Goal: Task Accomplishment & Management: Manage account settings

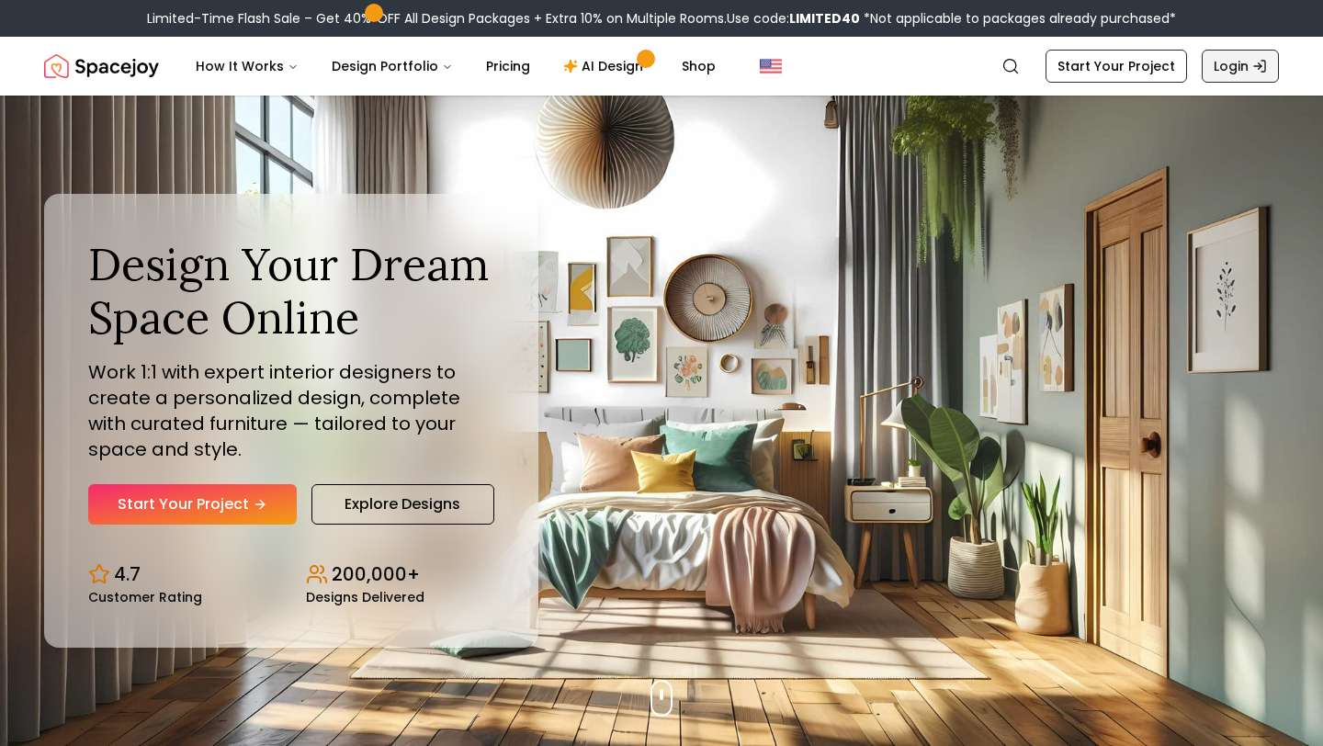
click at [1214, 62] on link "Login" at bounding box center [1240, 66] width 77 height 33
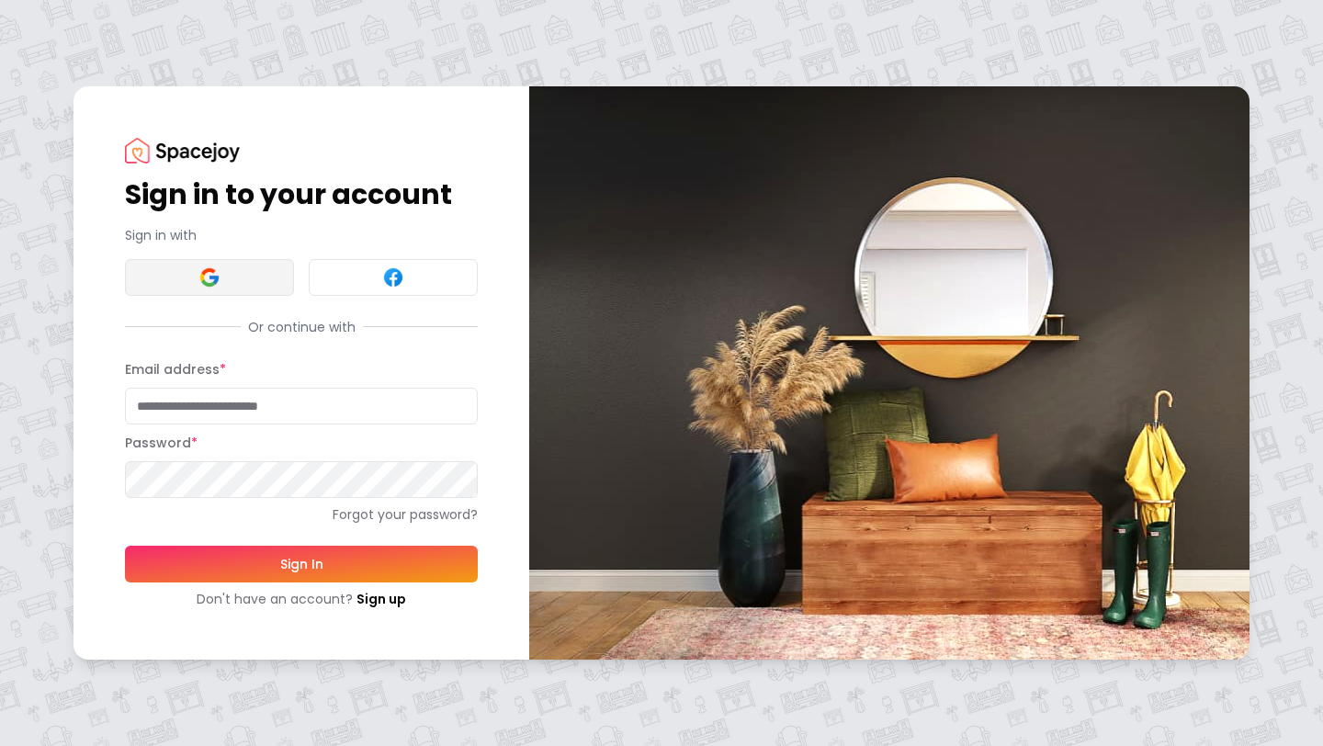
click at [238, 274] on button at bounding box center [209, 277] width 169 height 37
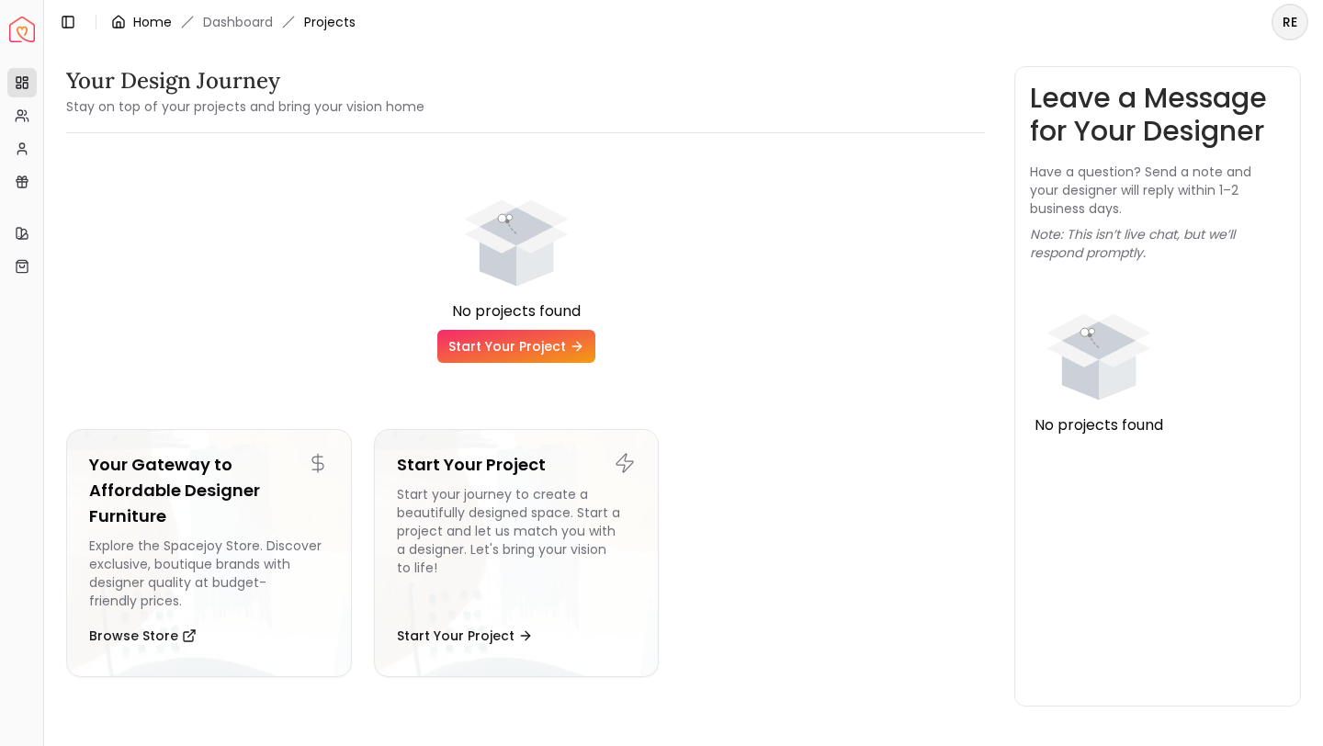
click at [119, 27] on icon "breadcrumb" at bounding box center [118, 22] width 11 height 12
click at [17, 114] on circle at bounding box center [19, 112] width 5 height 5
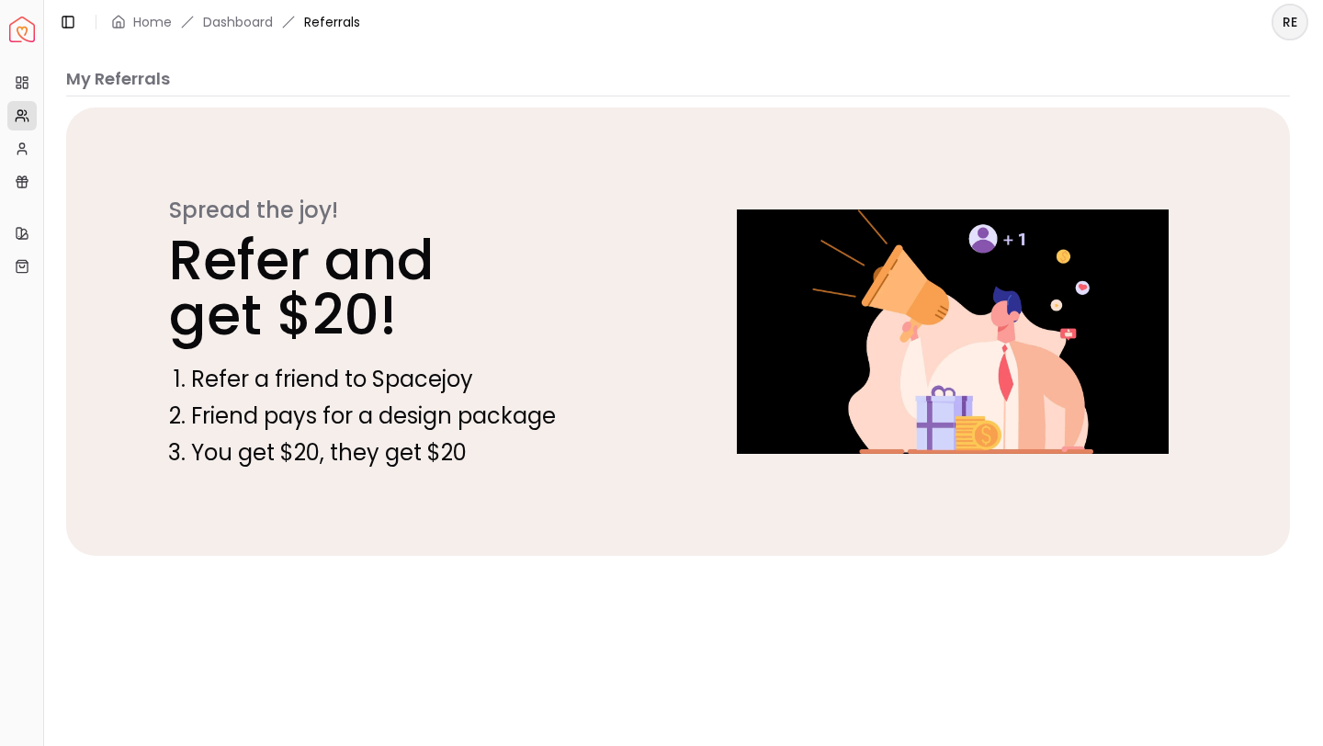
click at [1293, 23] on html "Spacejoy Dashboard Overview Projects My Referrals My Profile Gift Card Balance …" at bounding box center [661, 373] width 1323 height 746
click at [1241, 64] on p "Rebecca Thomas" at bounding box center [1206, 60] width 182 height 13
click at [1210, 68] on div "Rebecca Thomas rebeccathom3605@gmail.com" at bounding box center [1206, 73] width 182 height 39
click at [195, 29] on html "Spacejoy Dashboard Overview Projects My Referrals My Profile Gift Card Balance …" at bounding box center [661, 373] width 1323 height 746
click at [18, 151] on icon at bounding box center [21, 153] width 8 height 4
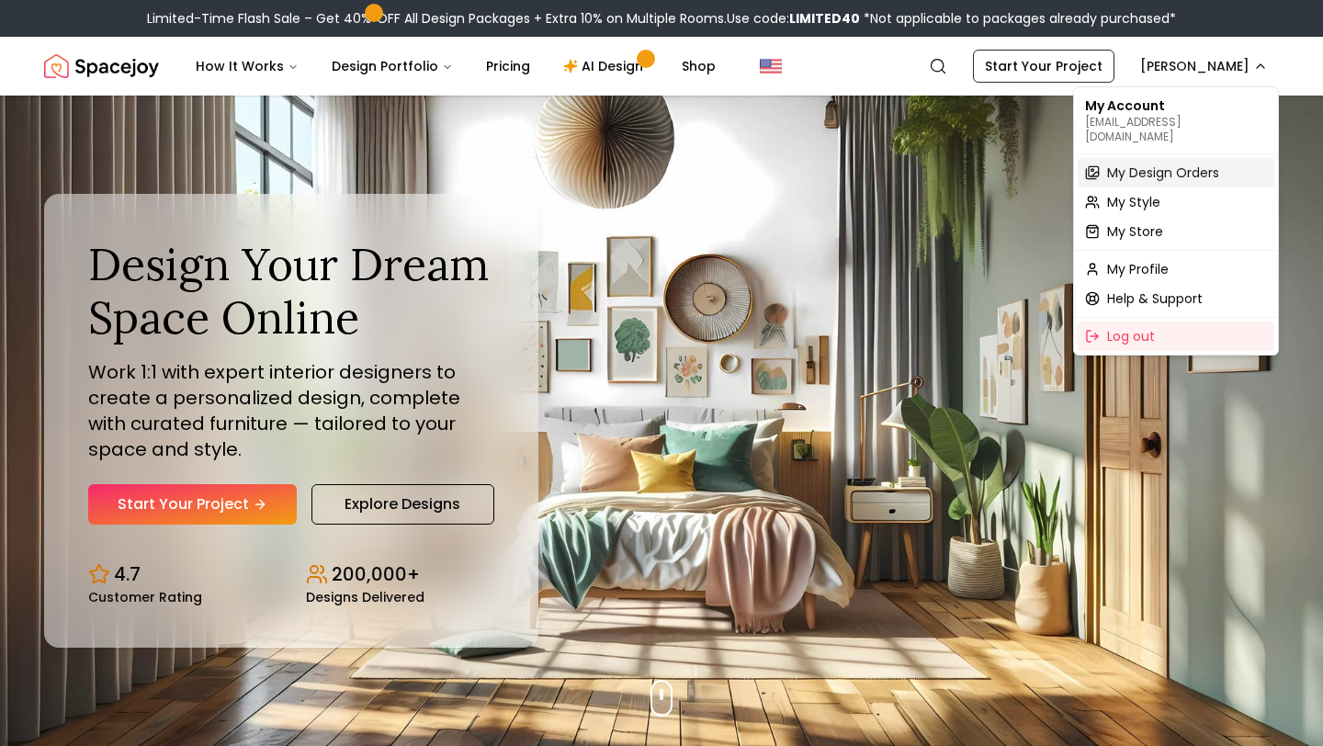
click at [1174, 164] on span "My Design Orders" at bounding box center [1164, 173] width 112 height 18
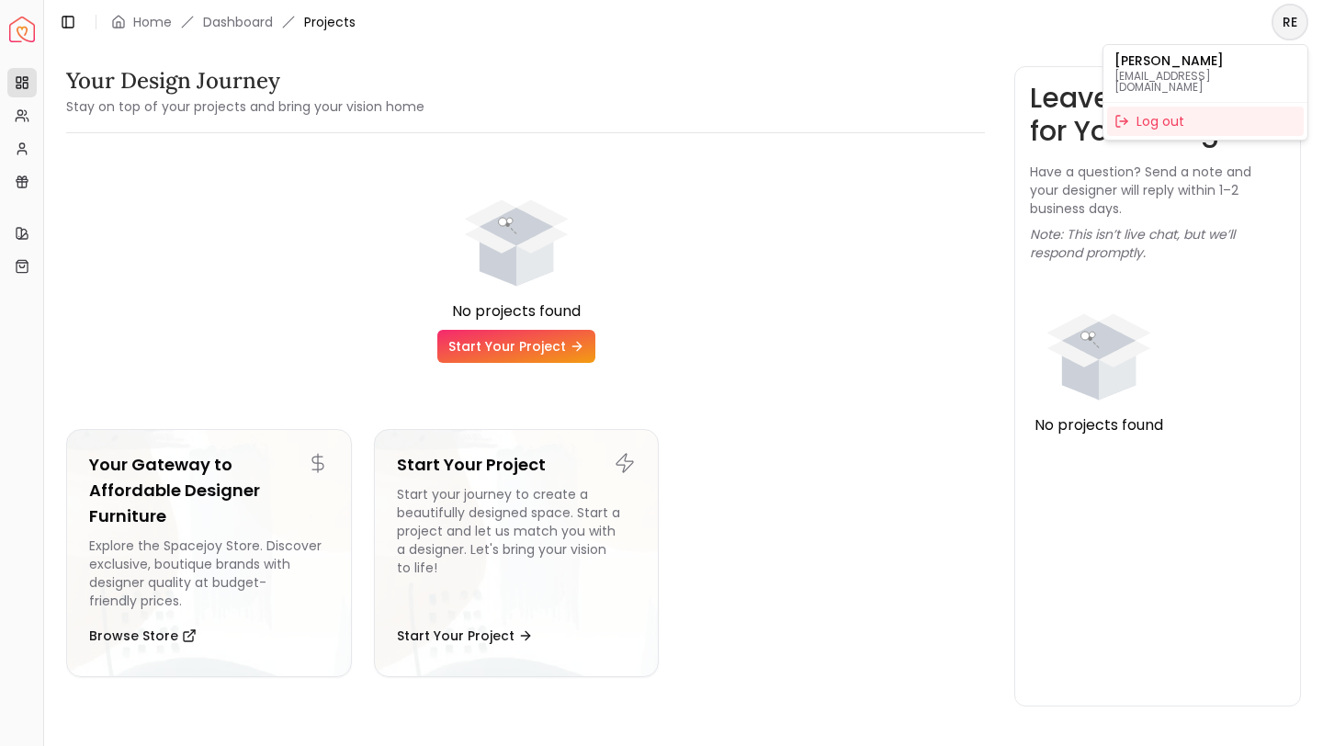
click at [1288, 26] on html "Spacejoy Dashboard Overview Projects My Referrals My Profile Gift Card Balance …" at bounding box center [661, 373] width 1323 height 746
click at [1176, 110] on div "Log out" at bounding box center [1206, 121] width 197 height 29
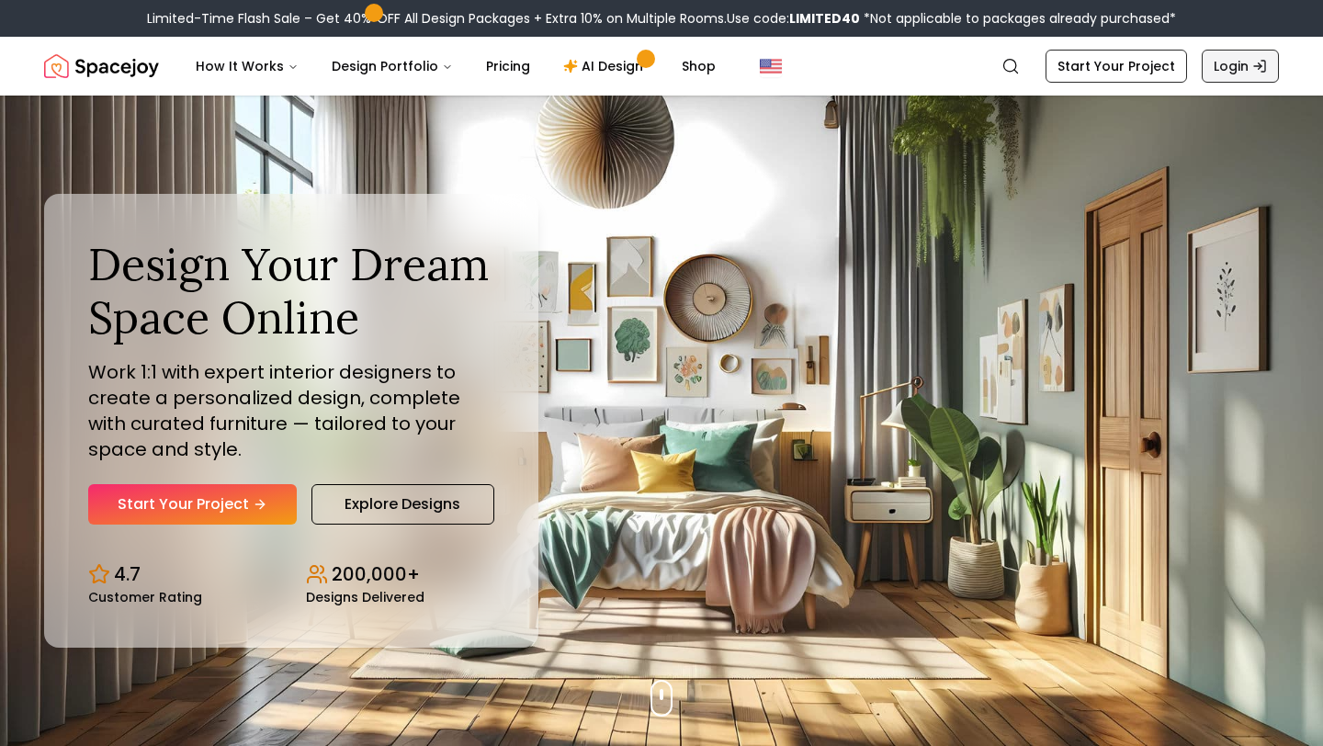
click at [1233, 62] on link "Login" at bounding box center [1240, 66] width 77 height 33
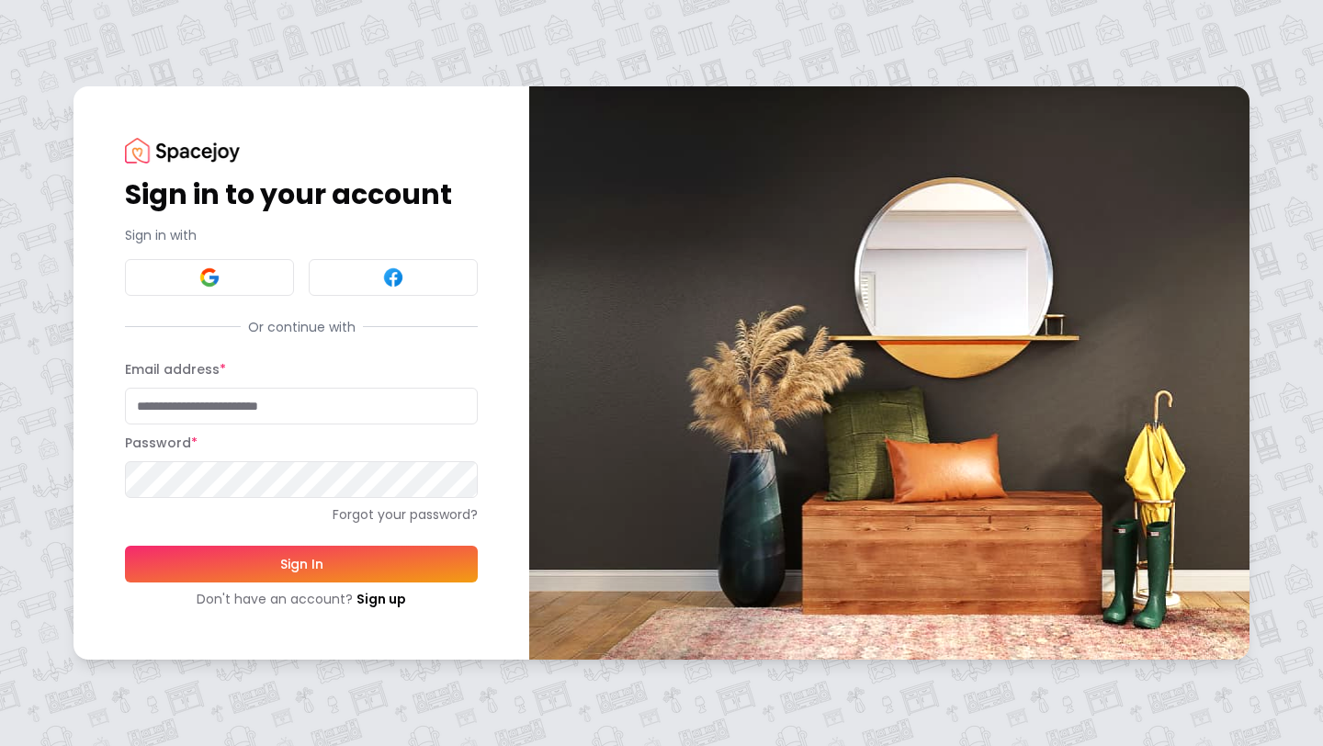
click at [339, 410] on input "Email address *" at bounding box center [301, 406] width 353 height 37
type input "**********"
click at [382, 551] on button "Sign In" at bounding box center [301, 564] width 353 height 37
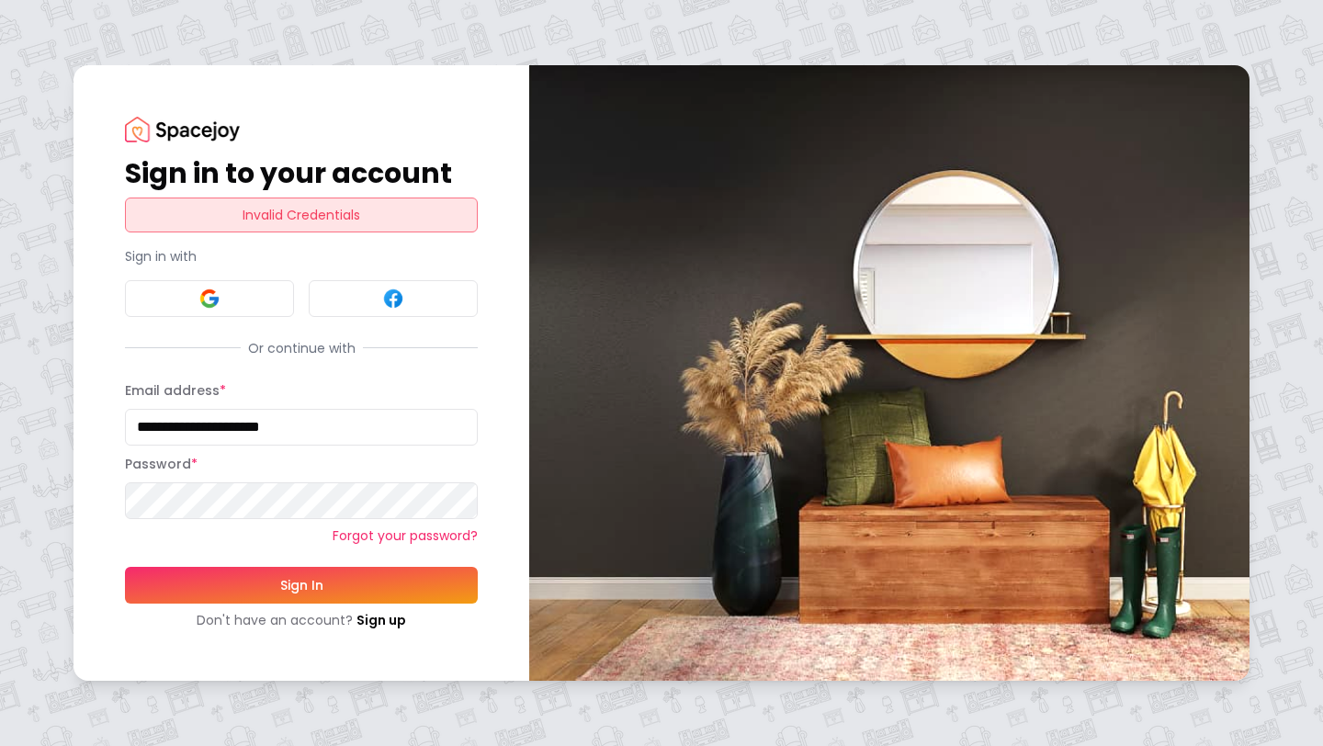
click at [357, 540] on link "Forgot your password?" at bounding box center [301, 536] width 353 height 18
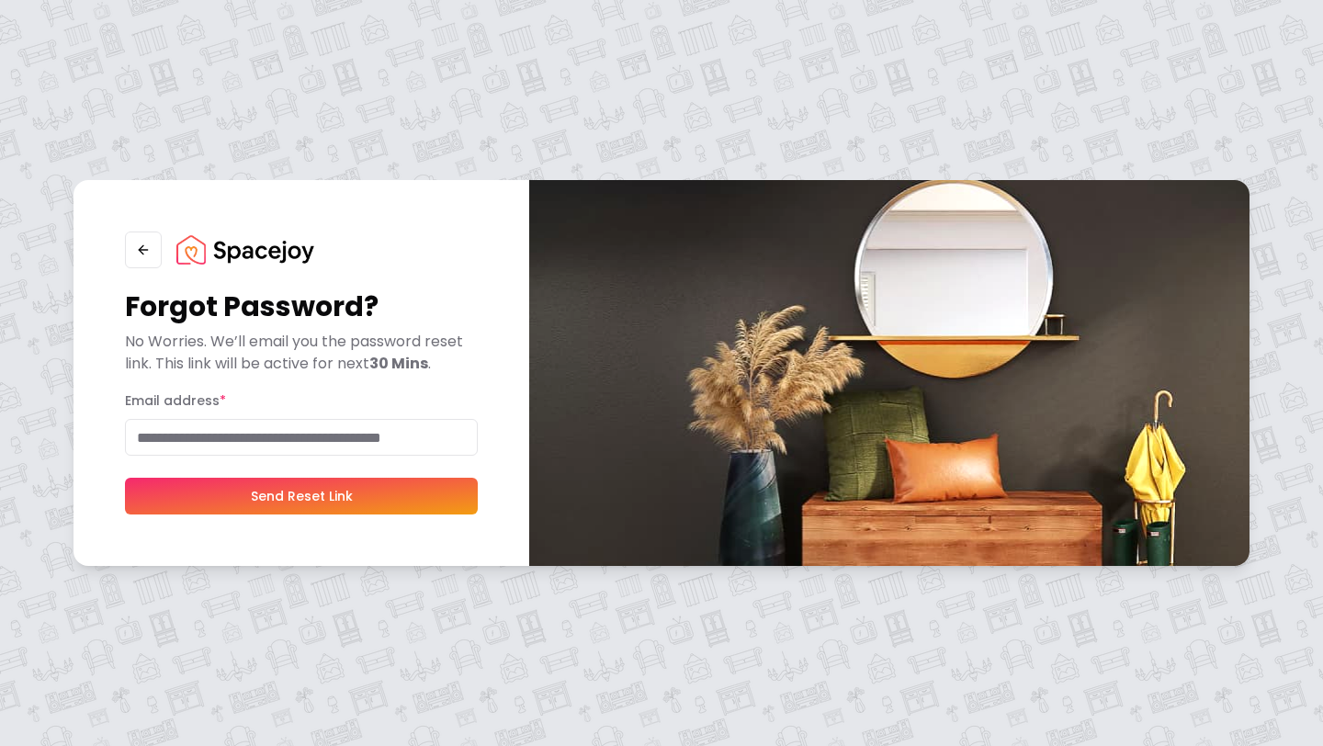
click at [351, 446] on input "Email address *" at bounding box center [301, 437] width 353 height 37
click at [318, 499] on button "Send Reset Link" at bounding box center [301, 496] width 353 height 37
click at [320, 488] on button "Send Reset Link" at bounding box center [301, 496] width 353 height 37
click at [238, 435] on input "**********" at bounding box center [301, 437] width 353 height 37
click at [408, 429] on input "**********" at bounding box center [301, 437] width 353 height 37
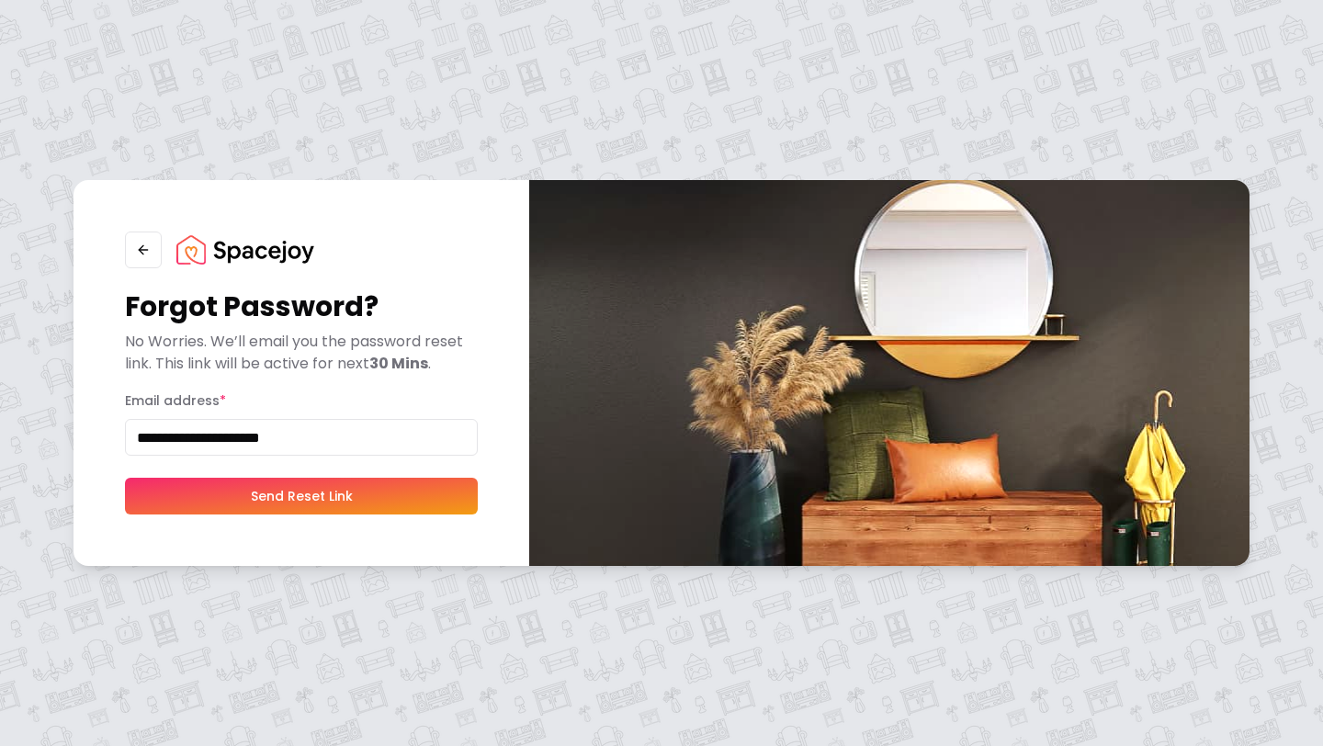
type input "**********"
click at [392, 506] on button "Send Reset Link" at bounding box center [301, 496] width 353 height 37
